Goal: Task Accomplishment & Management: Use online tool/utility

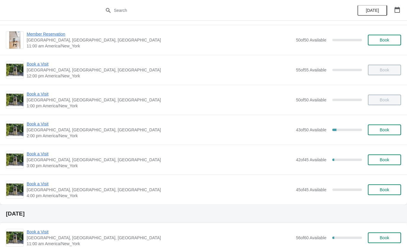
scroll to position [60, 0]
click at [51, 152] on span "Book a Visit" at bounding box center [160, 154] width 266 height 6
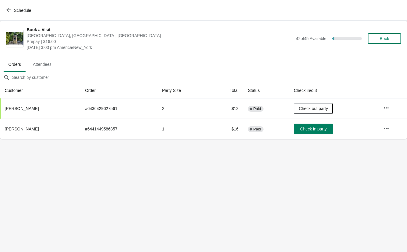
click at [313, 130] on span "Check in party" at bounding box center [313, 129] width 26 height 5
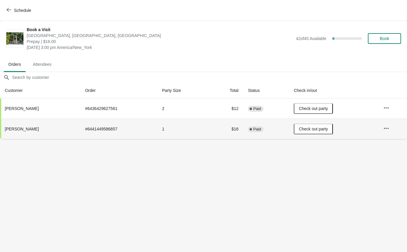
click at [11, 15] on button "Schedule" at bounding box center [19, 10] width 33 height 11
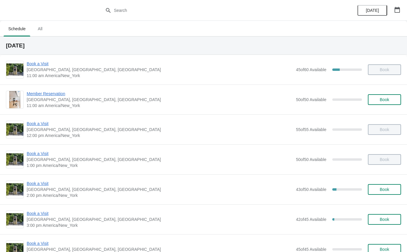
click at [41, 185] on span "Book a Visit" at bounding box center [160, 184] width 266 height 6
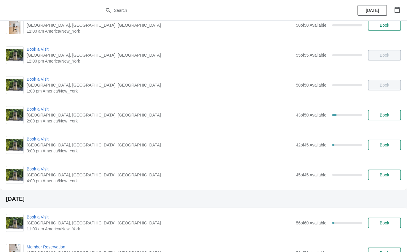
scroll to position [77, 0]
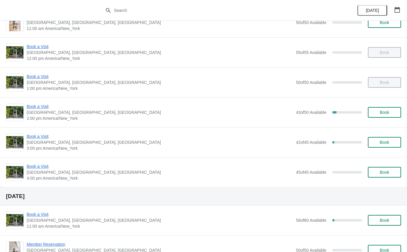
click at [49, 104] on span "Book a Visit" at bounding box center [160, 107] width 266 height 6
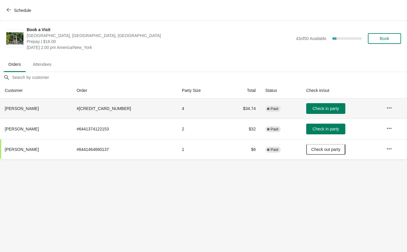
click at [319, 104] on button "Check in party" at bounding box center [325, 108] width 39 height 11
